Goal: Information Seeking & Learning: Learn about a topic

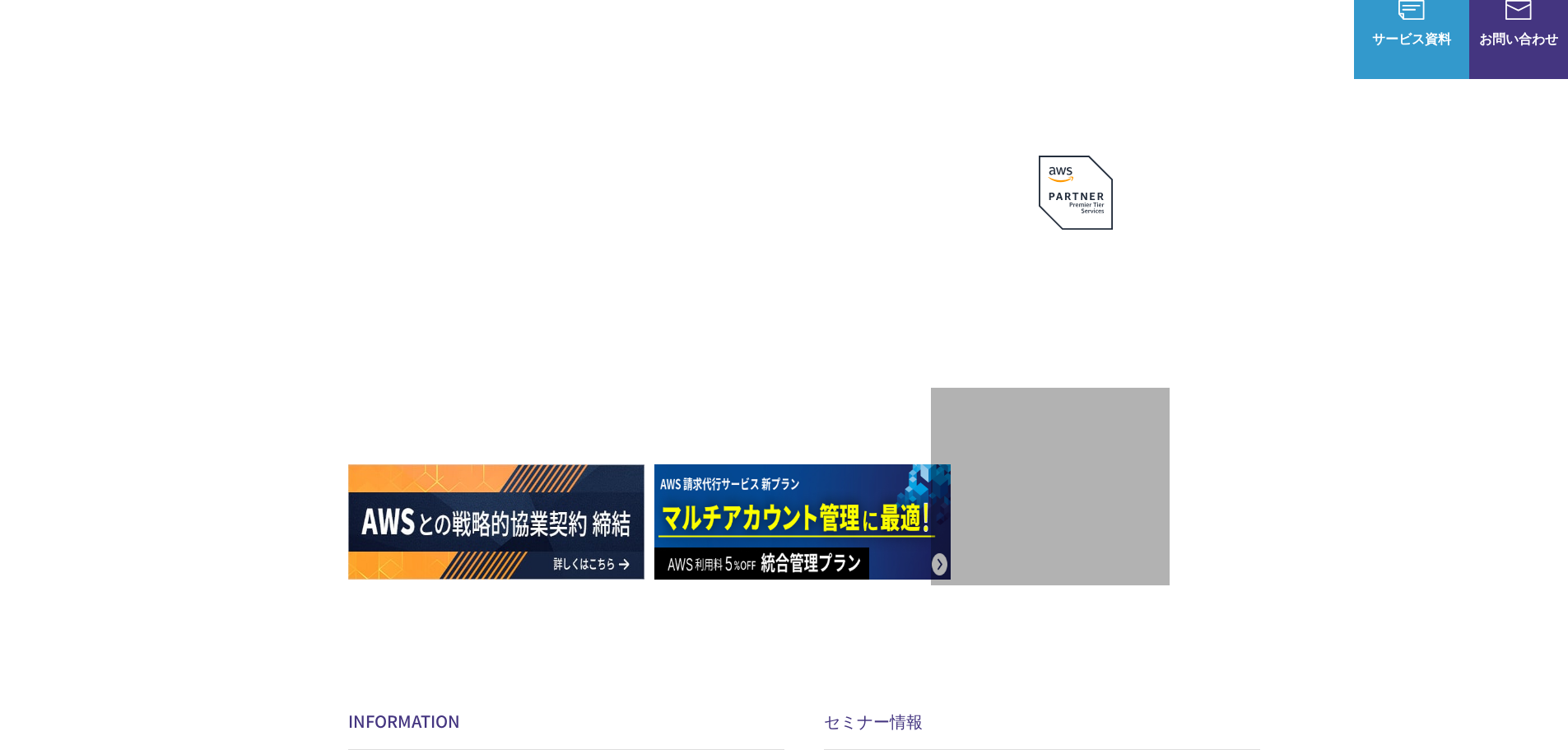
click at [665, 153] on link "マネージドサービス" at bounding box center [618, 161] width 103 height 16
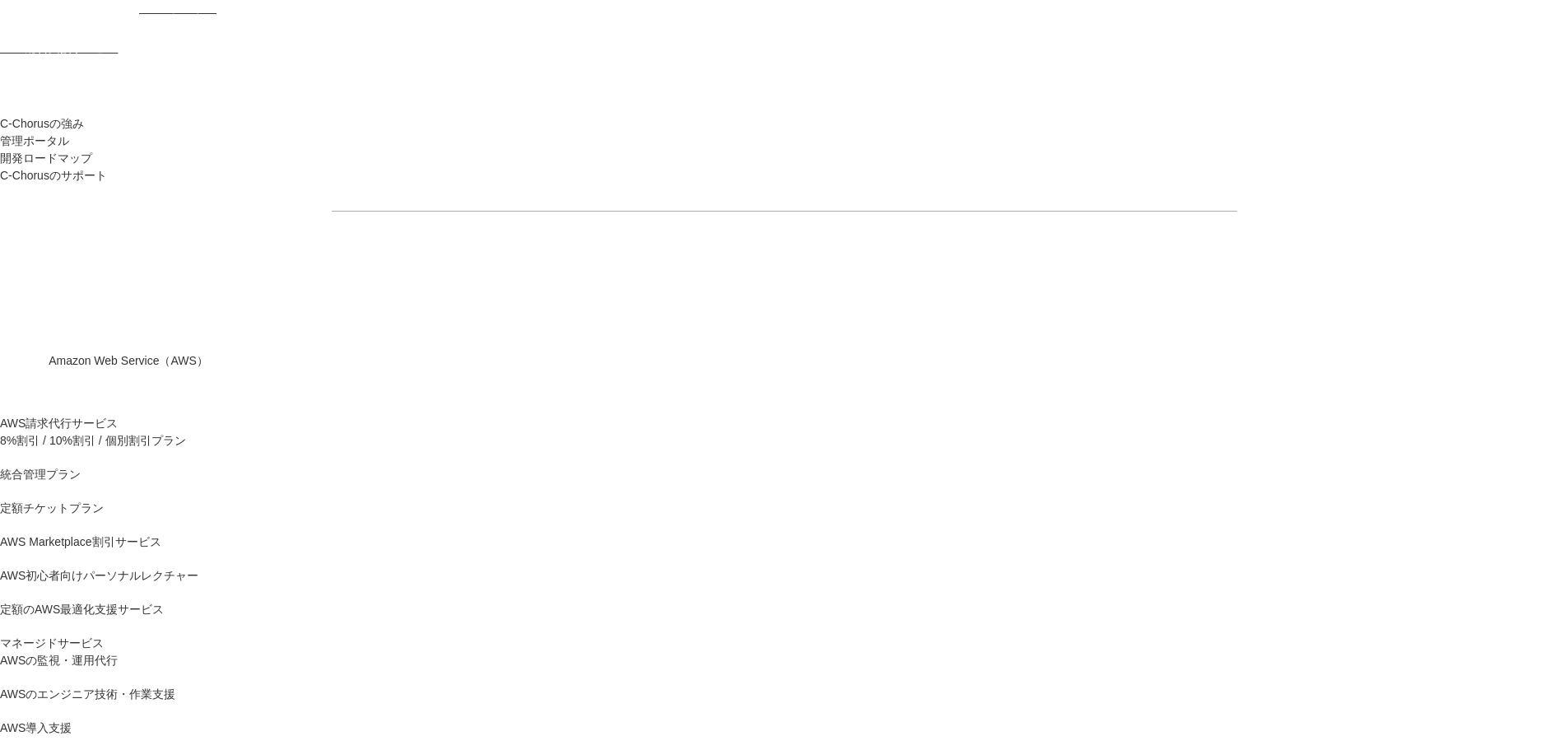
click at [118, 415] on link "AWS請求代行サービス" at bounding box center [59, 424] width 118 height 17
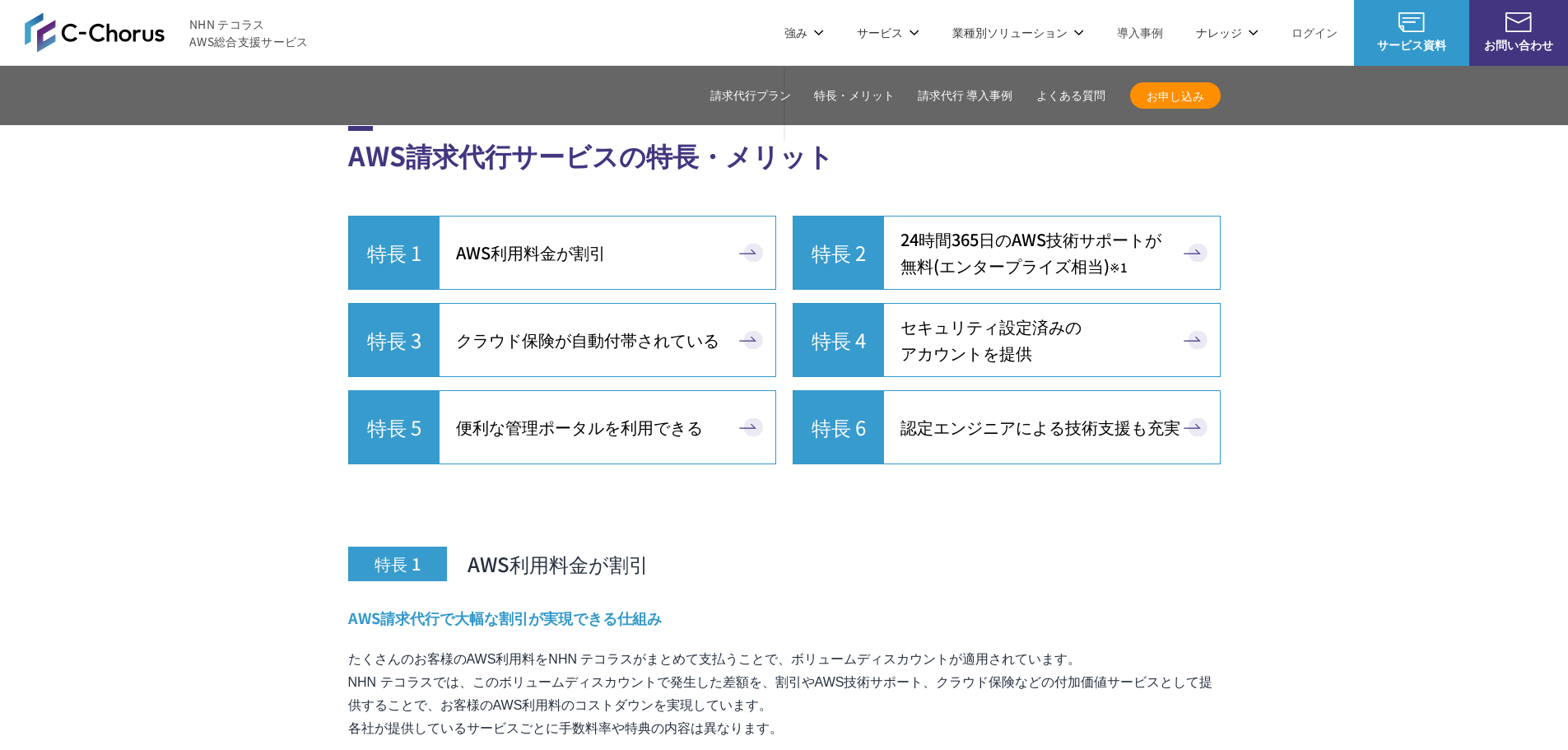
scroll to position [4197, 0]
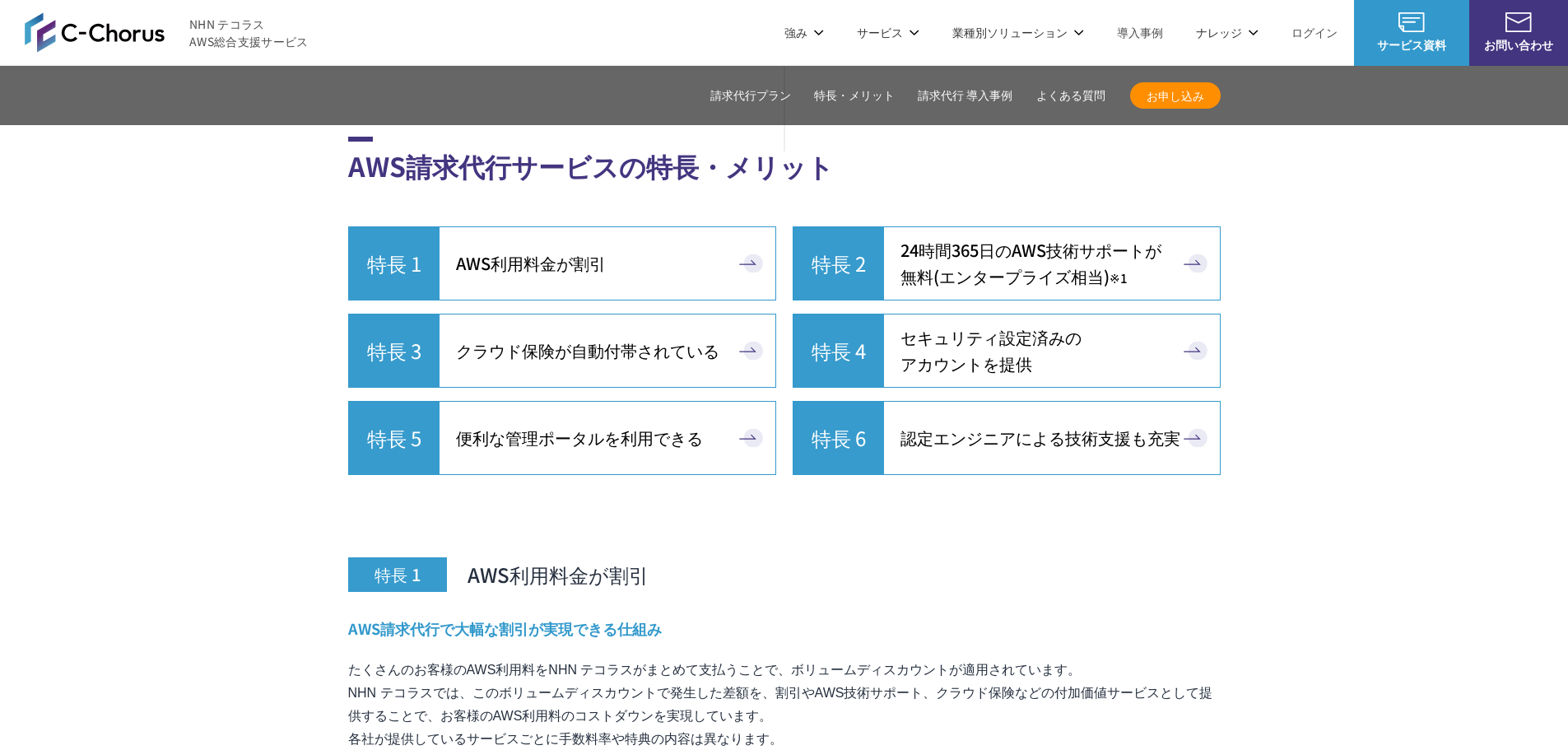
click at [405, 194] on link "統合管理プラン" at bounding box center [402, 189] width 81 height 16
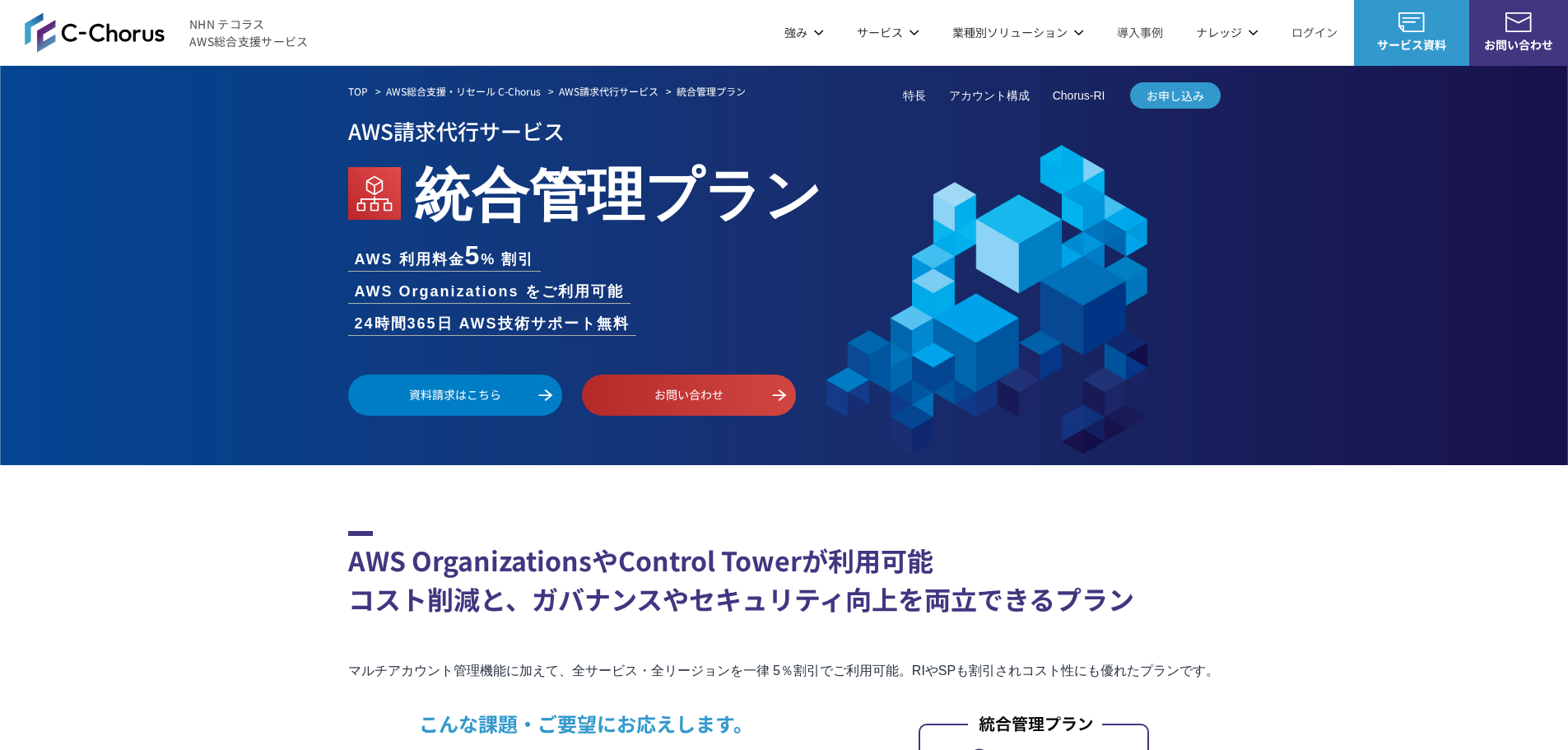
click at [387, 171] on link "8%割引 / 10%割引 / 個別割引プラン" at bounding box center [452, 173] width 182 height 33
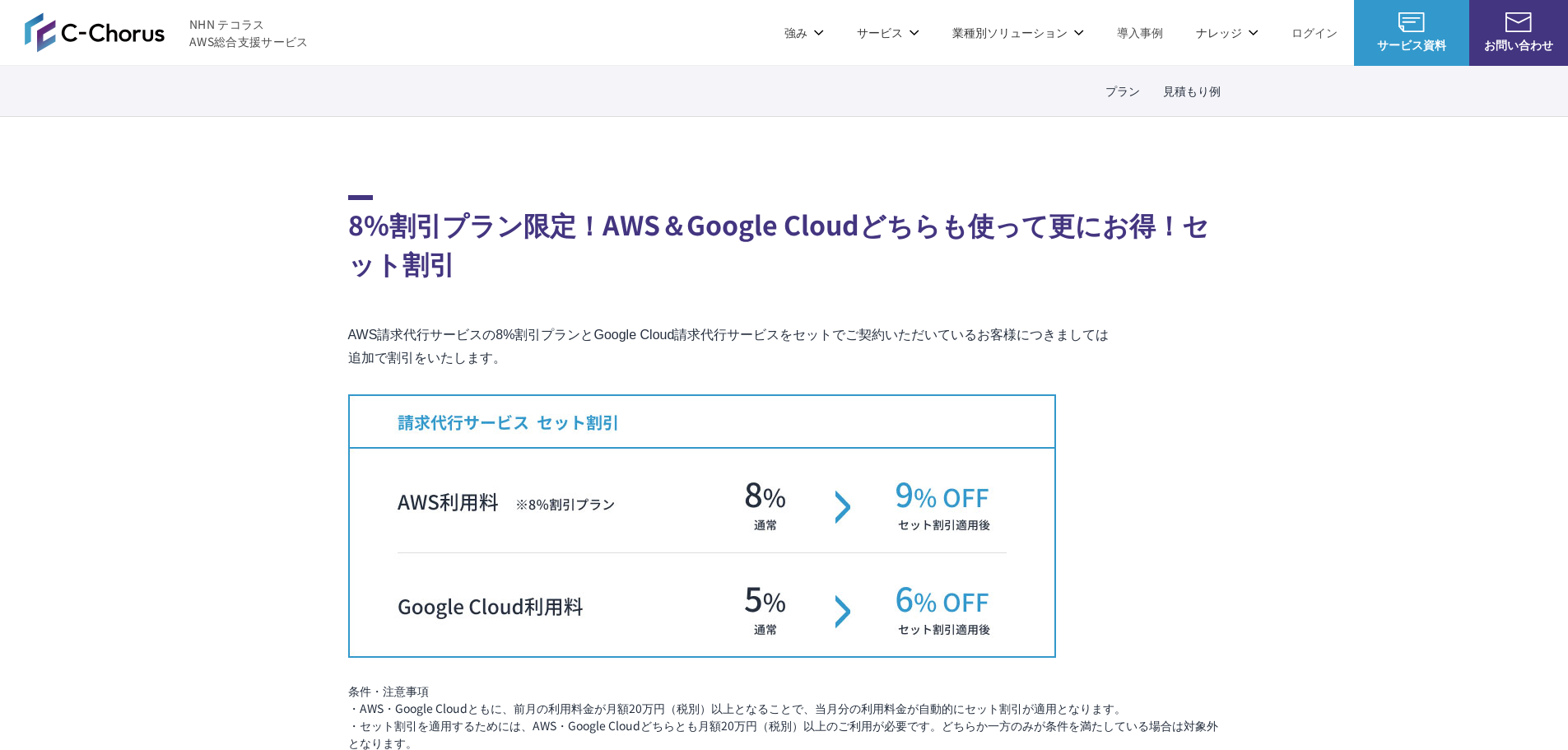
scroll to position [2304, 0]
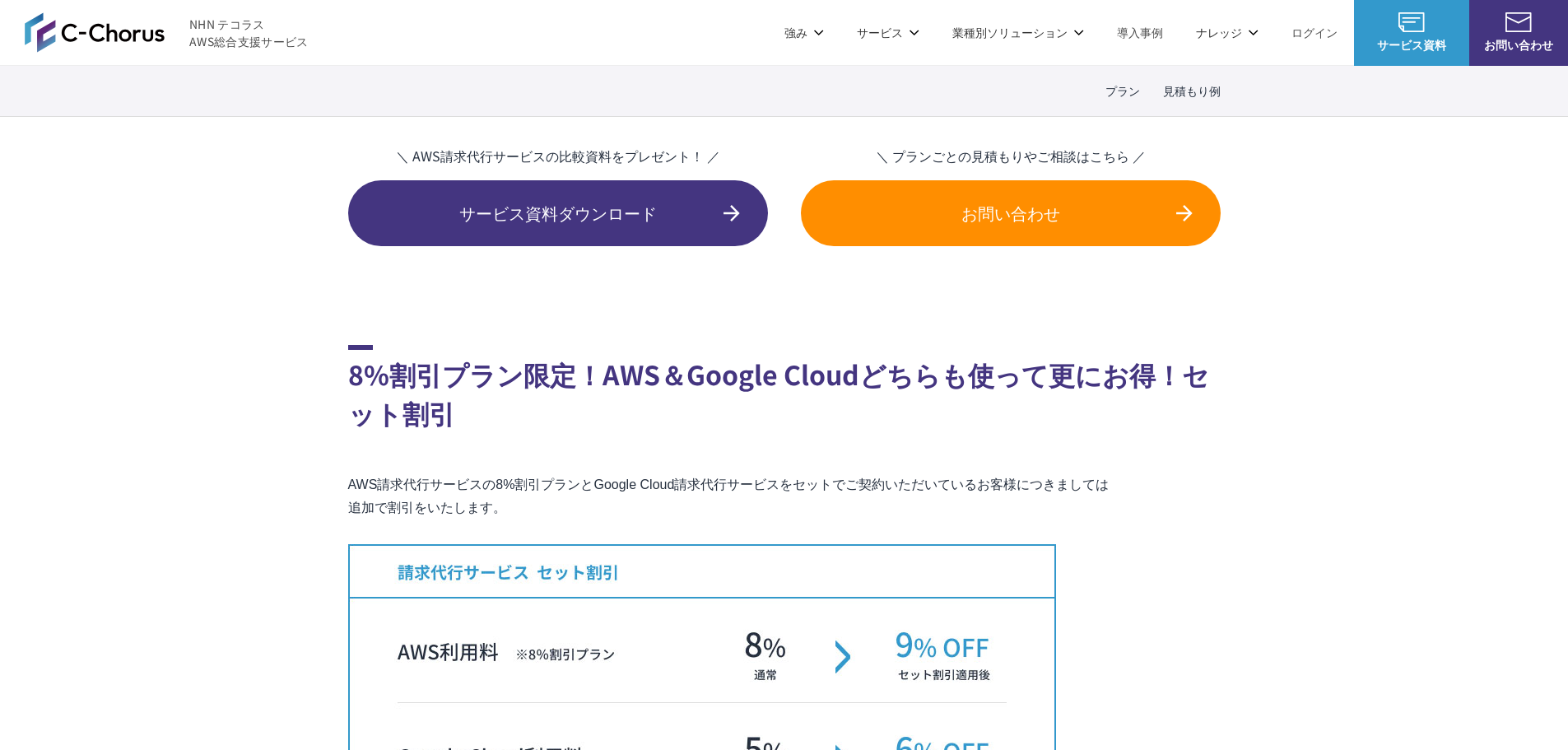
click at [627, 165] on link "AWSの監視・運用代行" at bounding box center [625, 164] width 116 height 16
